Goal: Information Seeking & Learning: Check status

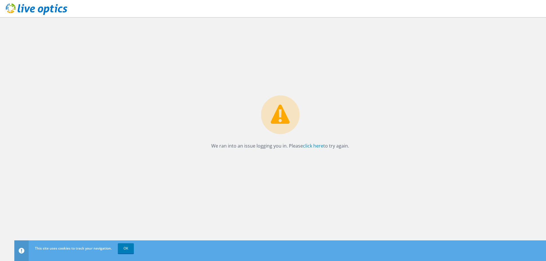
click at [317, 149] on p "We ran into an issue logging you in. Please click here to try again." at bounding box center [280, 146] width 138 height 8
click at [316, 146] on link "click here" at bounding box center [313, 146] width 20 height 6
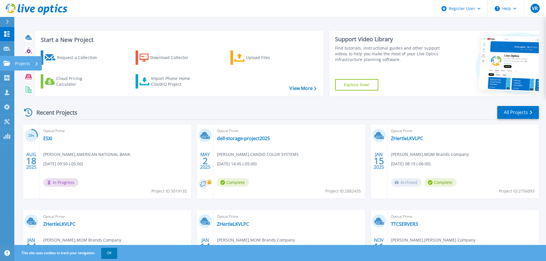
click at [34, 65] on div "Projects" at bounding box center [27, 63] width 24 height 15
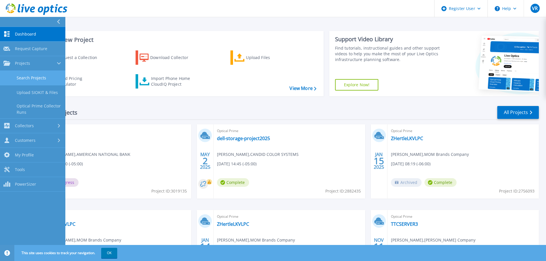
click at [42, 80] on link "Search Projects" at bounding box center [32, 78] width 65 height 15
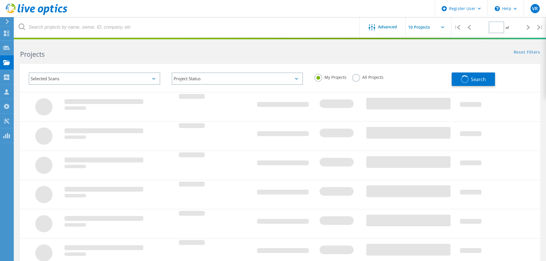
type input "1"
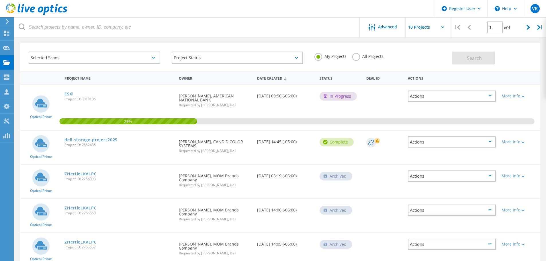
scroll to position [19, 0]
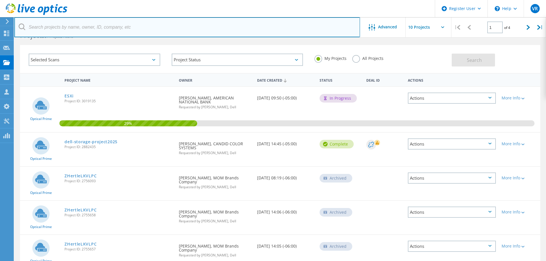
click at [87, 28] on input "text" at bounding box center [187, 27] width 346 height 20
paste input "doug_starkey@pecandeluxe.com"
type input "doug_starkey@pecandeluxe.com"
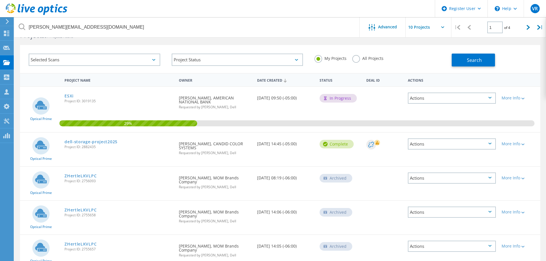
click at [124, 62] on div "Selected Scans" at bounding box center [95, 60] width 132 height 12
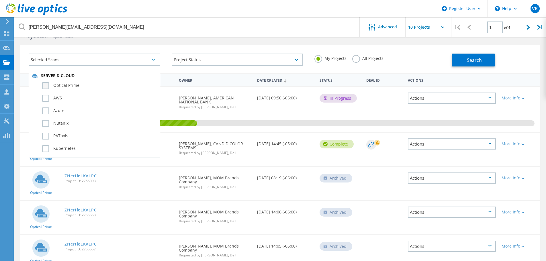
click at [43, 87] on label "Optical Prime" at bounding box center [99, 85] width 115 height 7
click at [0, 0] on input "Optical Prime" at bounding box center [0, 0] width 0 height 0
click at [365, 58] on label "All Projects" at bounding box center [367, 57] width 31 height 5
click at [0, 0] on input "All Projects" at bounding box center [0, 0] width 0 height 0
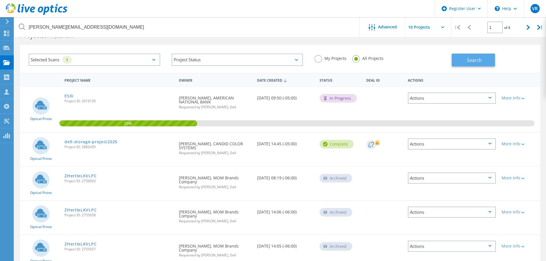
click at [471, 63] on span "Search" at bounding box center [474, 60] width 15 height 6
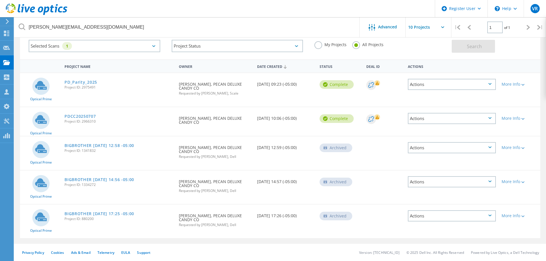
scroll to position [0, 0]
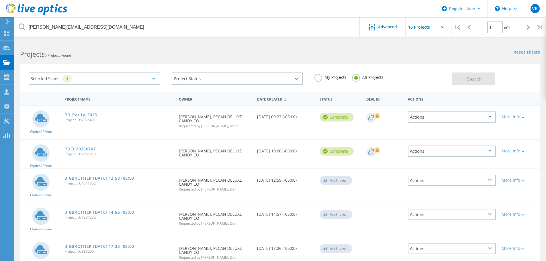
click at [84, 150] on link "PDCC20250707" at bounding box center [80, 149] width 31 height 4
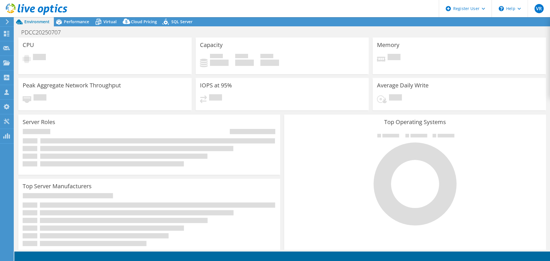
select select "USD"
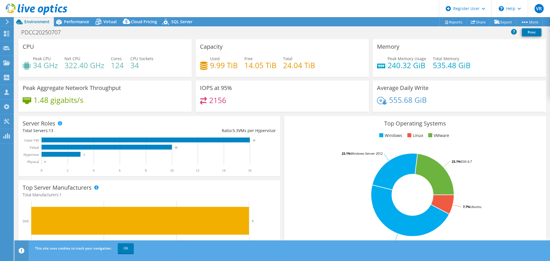
click at [534, 56] on div "Peak Memory Usage 240.32 GiB Total Memory 535.48 GiB" at bounding box center [459, 65] width 165 height 19
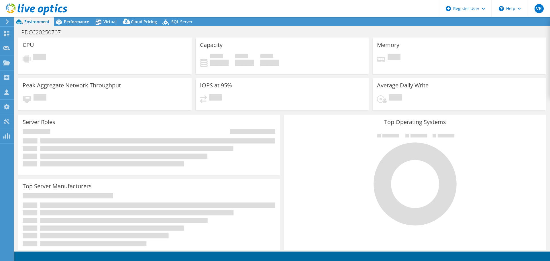
select select "USD"
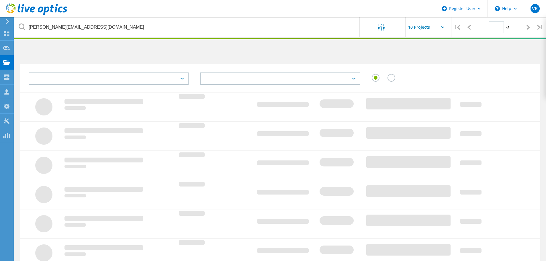
type input "1"
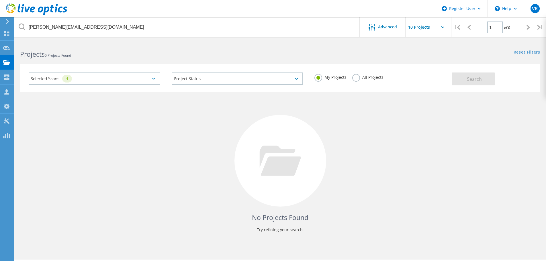
click at [154, 80] on div "Selected Scans 1" at bounding box center [95, 79] width 132 height 12
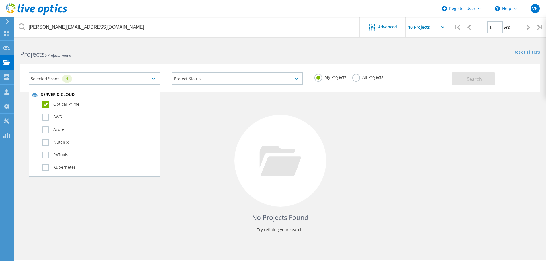
click at [154, 80] on div "Selected Scans 1" at bounding box center [95, 79] width 132 height 12
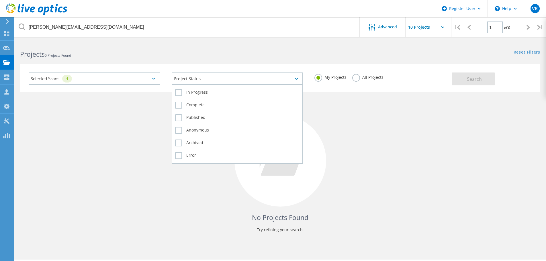
click at [298, 78] on div "Project Status" at bounding box center [238, 79] width 132 height 12
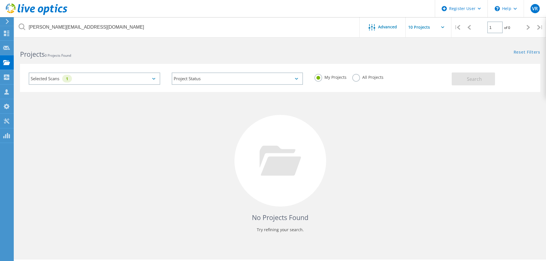
click at [357, 79] on label "All Projects" at bounding box center [367, 76] width 31 height 5
click at [0, 0] on input "All Projects" at bounding box center [0, 0] width 0 height 0
click at [472, 83] on button "Search" at bounding box center [473, 79] width 43 height 13
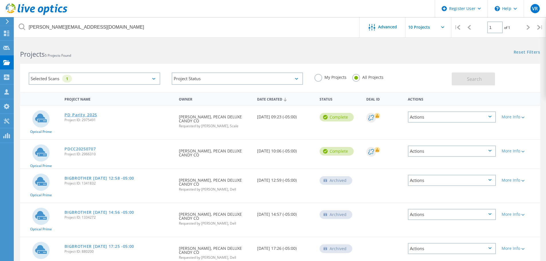
click at [79, 114] on link "PD_Parity_2025" at bounding box center [81, 115] width 33 height 4
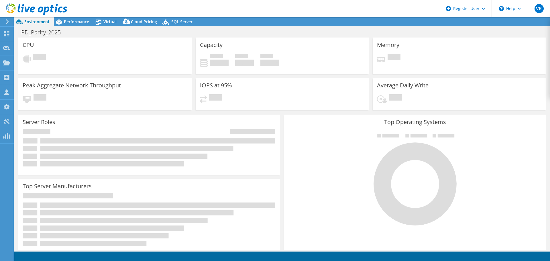
select select "USD"
